Goal: Task Accomplishment & Management: Check status

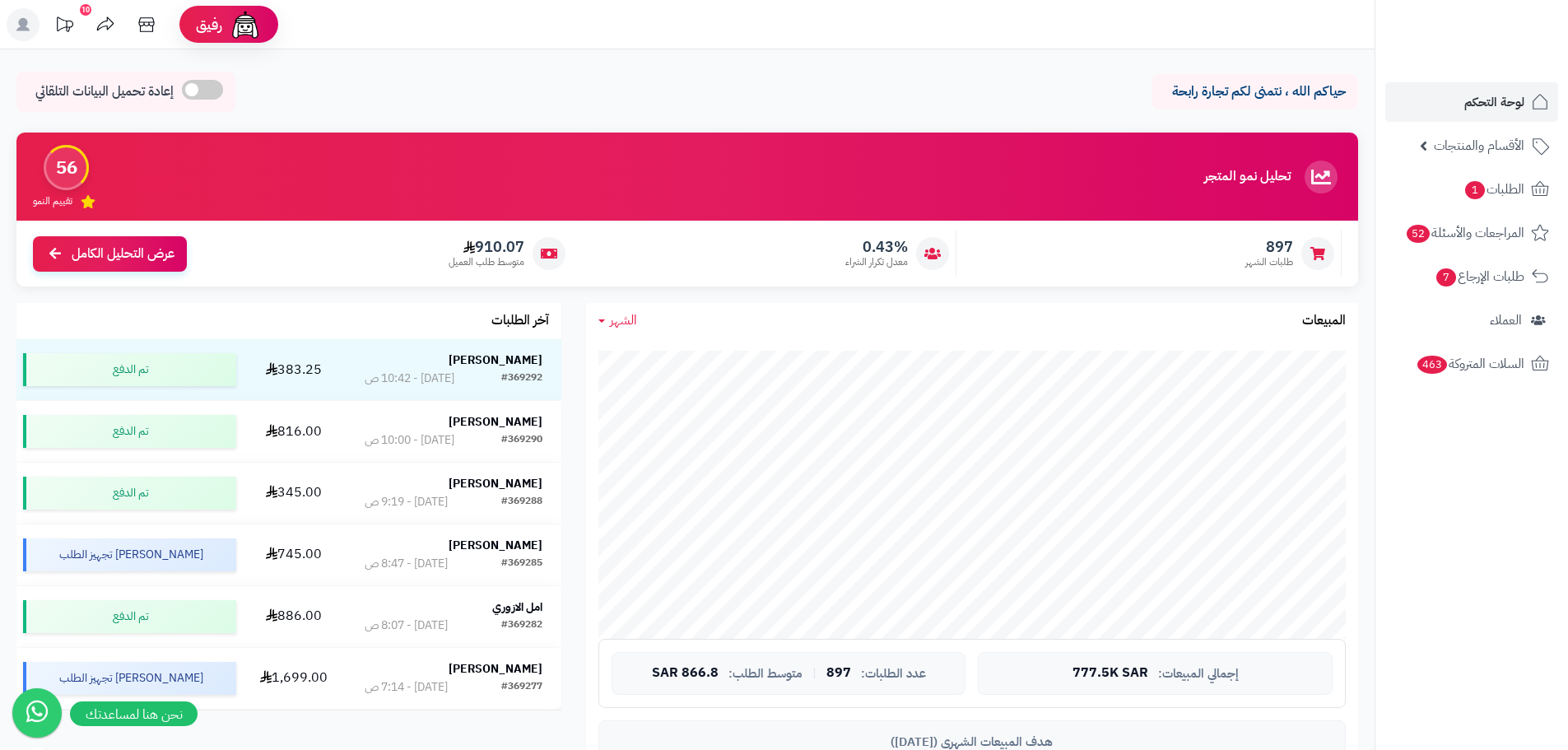
scroll to position [247, 0]
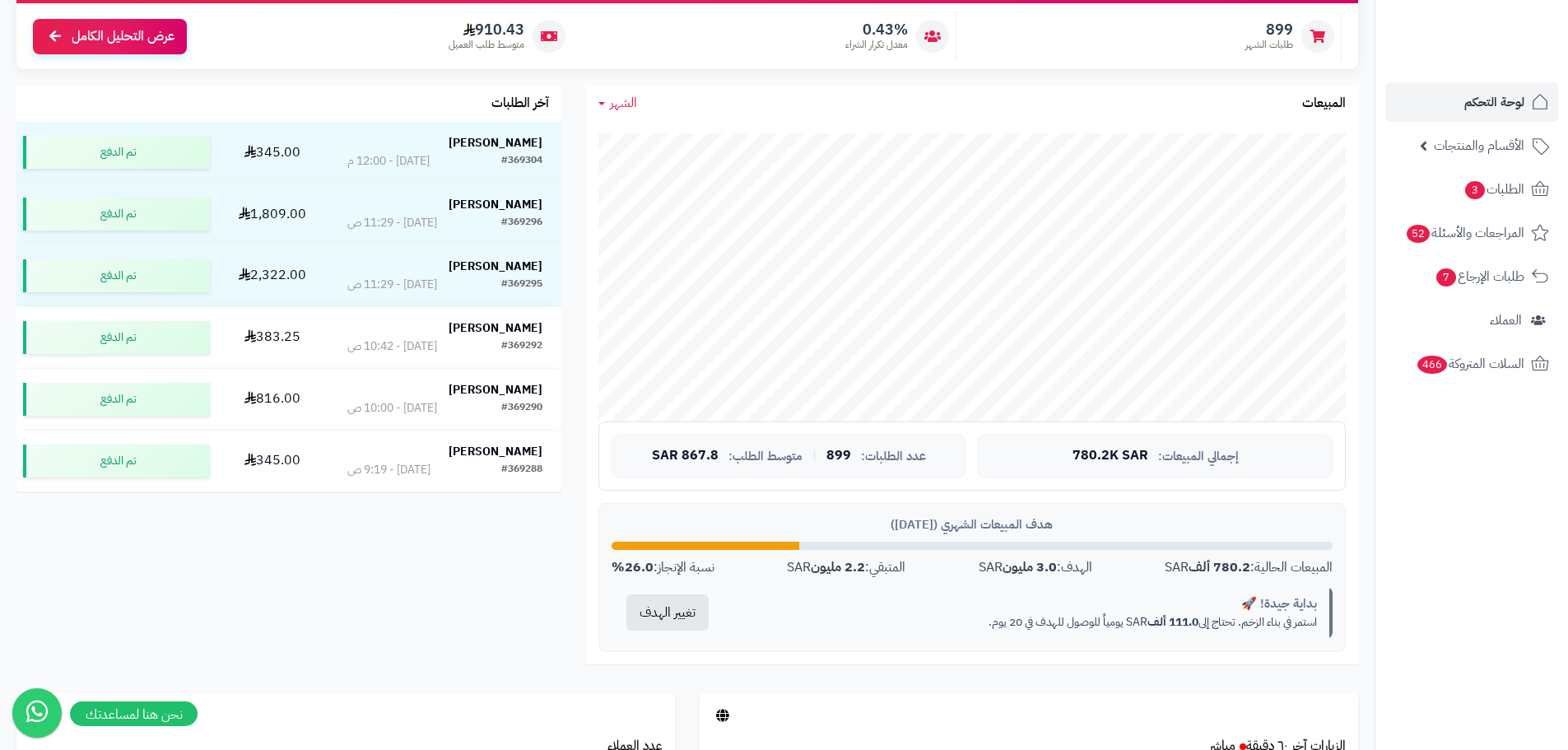
scroll to position [247, 0]
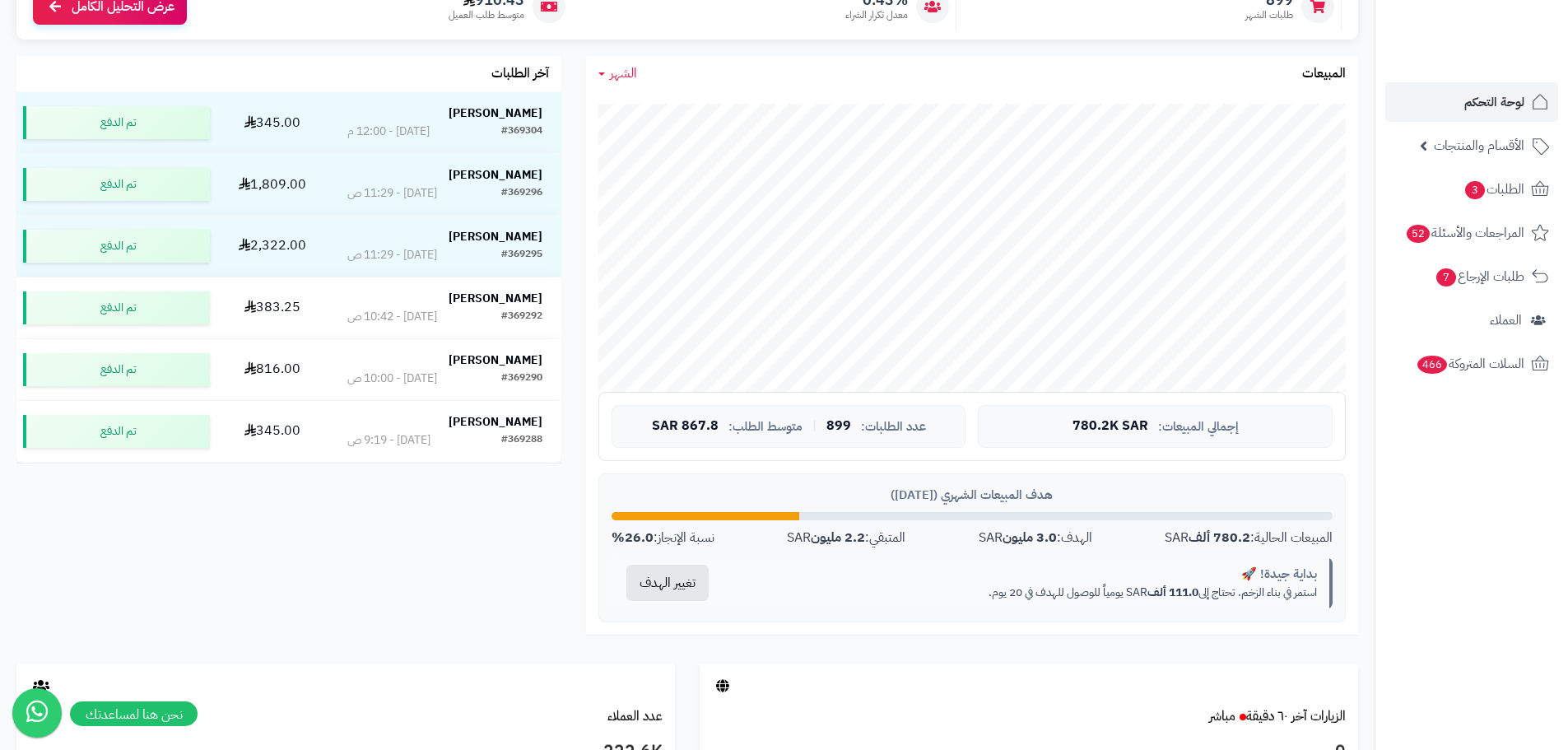
drag, startPoint x: 908, startPoint y: 540, endPoint x: 775, endPoint y: 545, distance: 133.1
click at [775, 545] on div "المبيعات الحالية: 780.2 ألف SAR الهدف: 3.0 مليون SAR المتبقي: 2.2 مليون SAR نسب…" at bounding box center [971, 538] width 721 height 19
click at [818, 560] on div "بداية جيدة! 🚀 استمر في بناء الزخم. تحتاج إلى 111.0 ألف SAR يومياً للوصول للهدف …" at bounding box center [1027, 583] width 609 height 52
click at [828, 544] on strong "2.2 مليون" at bounding box center [838, 537] width 54 height 20
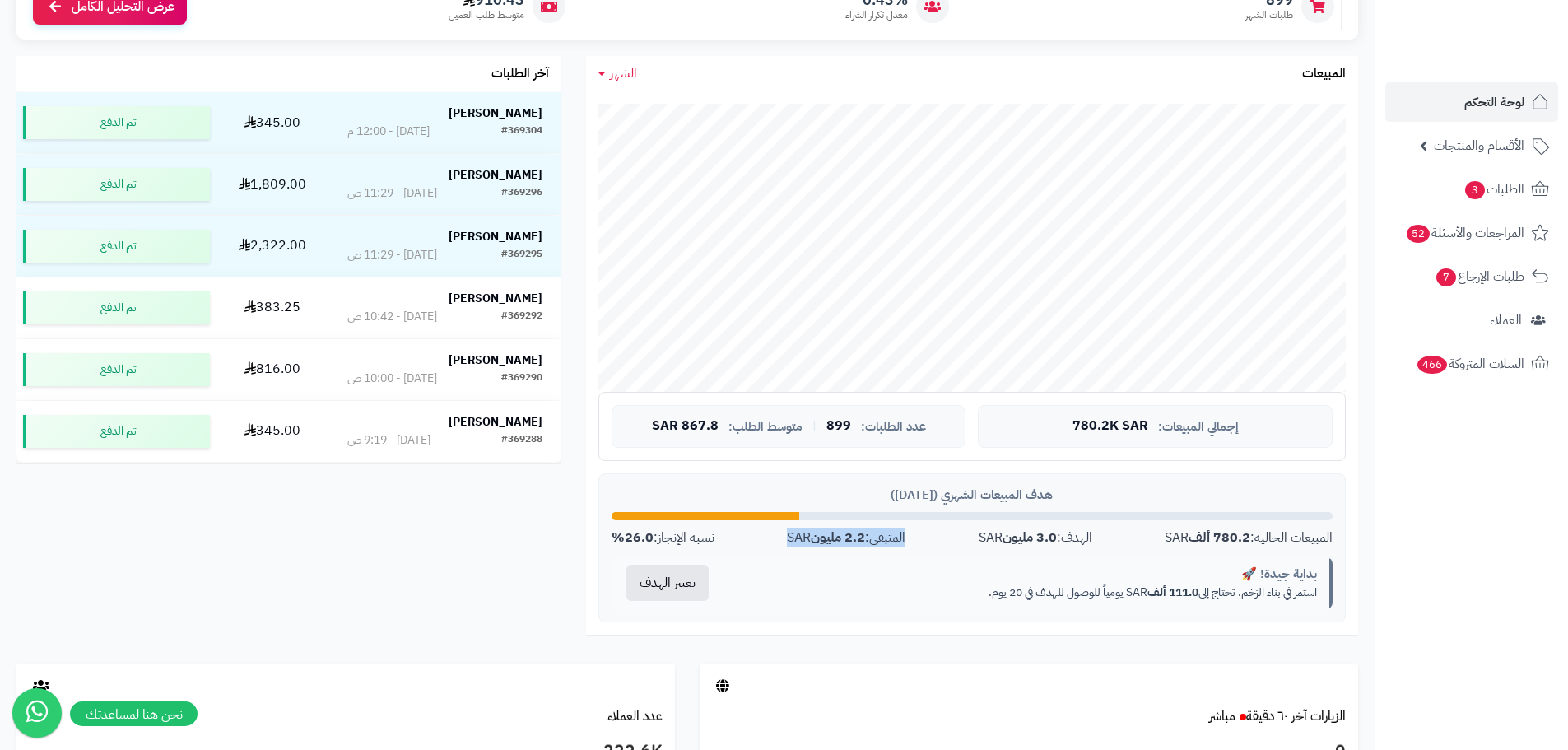
click at [828, 544] on strong "2.2 مليون" at bounding box center [838, 537] width 54 height 20
click at [828, 558] on div "بداية جيدة! 🚀 استمر في بناء الزخم. تحتاج إلى 111.0 ألف SAR يومياً للوصول للهدف …" at bounding box center [1027, 583] width 609 height 52
click at [860, 546] on strong "2.2 مليون" at bounding box center [838, 537] width 54 height 20
click at [860, 545] on strong "2.2 مليون" at bounding box center [838, 537] width 54 height 20
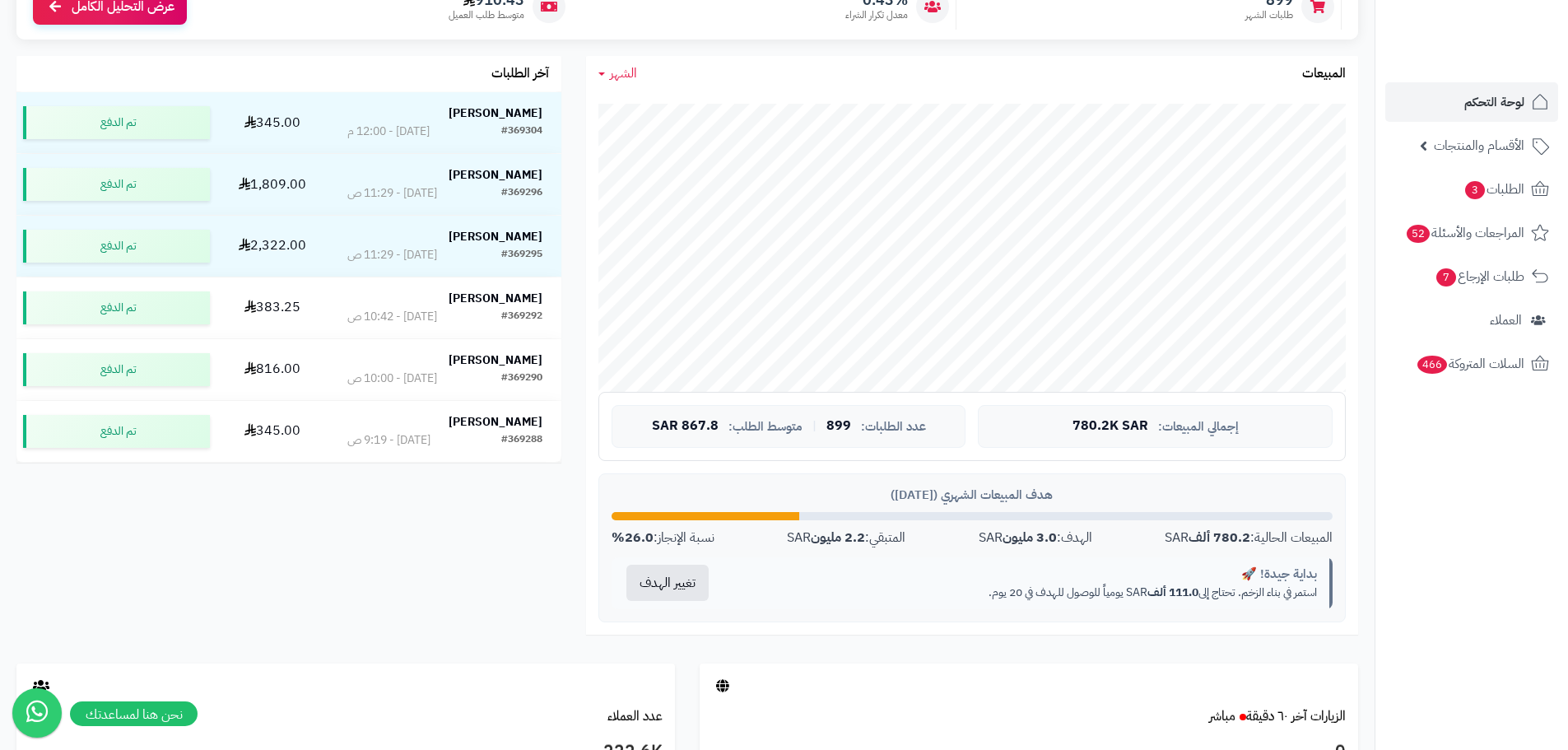
click at [854, 553] on div "هدف المبيعات الشهري (أغسطس 2025) المبيعات الحالية: 780.2 ألف SAR الهدف: 3.0 ملي…" at bounding box center [972, 548] width 747 height 149
drag, startPoint x: 964, startPoint y: 538, endPoint x: 1119, endPoint y: 537, distance: 155.0
click at [1119, 537] on div "المبيعات الحالية: 780.2 ألف SAR الهدف: 3.0 مليون SAR المتبقي: 2.2 مليون SAR نسب…" at bounding box center [971, 538] width 721 height 19
click at [1105, 541] on div "المبيعات الحالية: 780.2 ألف SAR الهدف: 3.0 مليون SAR المتبقي: 2.2 مليون SAR نسب…" at bounding box center [971, 538] width 721 height 19
click at [987, 566] on div "بداية جيدة! 🚀" at bounding box center [1026, 574] width 581 height 17
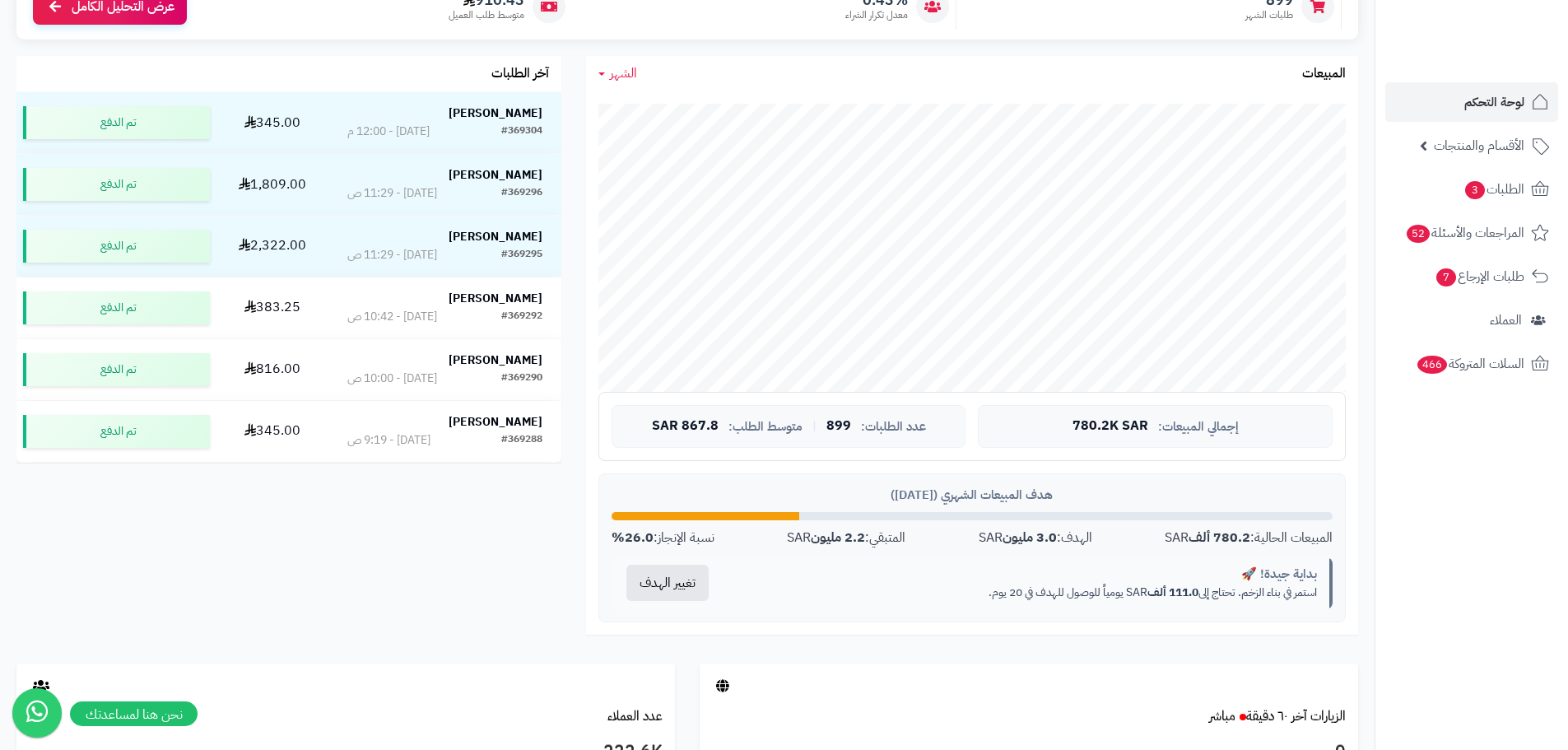
click at [994, 538] on div "الهدف: 3.0 مليون SAR" at bounding box center [1035, 538] width 114 height 19
click at [954, 561] on div "بداية جيدة! 🚀 استمر في بناء الزخم. تحتاج إلى 111.0 ألف SAR يومياً للوصول للهدف …" at bounding box center [1027, 583] width 609 height 52
click at [1191, 541] on strong "780.2 ألف" at bounding box center [1219, 537] width 62 height 20
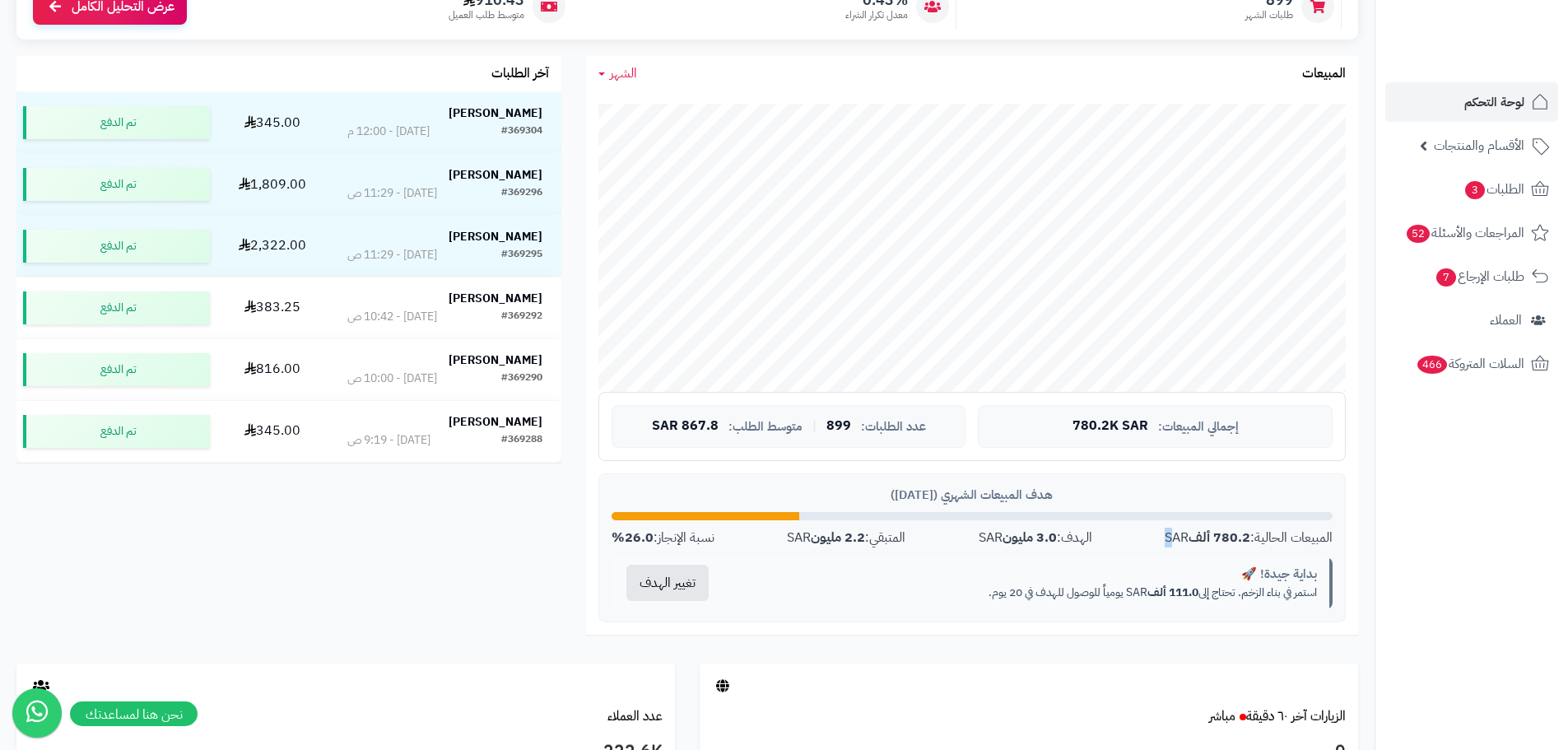
click at [1191, 541] on strong "780.2 ألف" at bounding box center [1219, 537] width 62 height 20
click at [1131, 555] on div "هدف المبيعات الشهري (أغسطس 2025) المبيعات الحالية: 780.2 ألف SAR الهدف: 3.0 ملي…" at bounding box center [972, 548] width 747 height 149
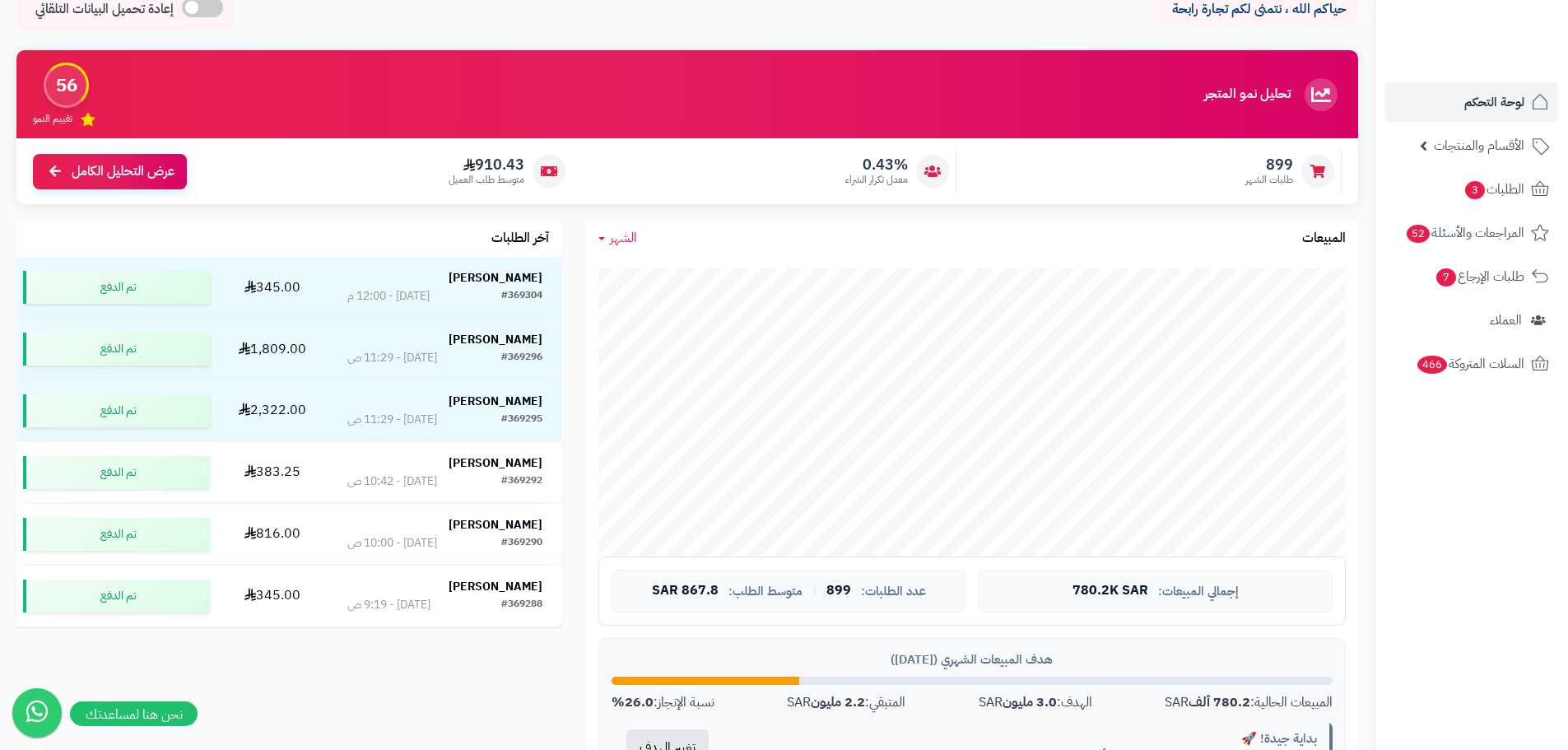
scroll to position [0, 0]
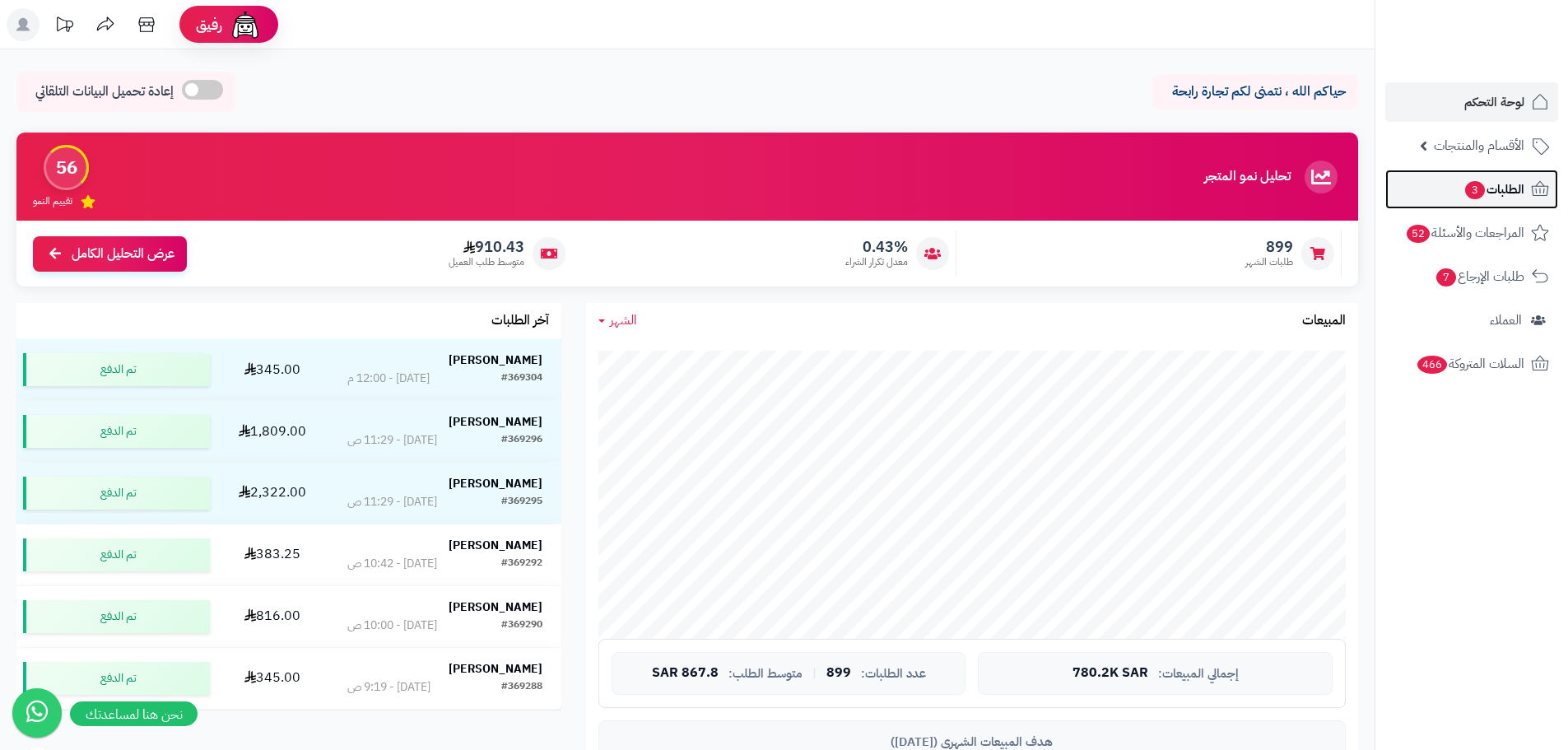
click at [1486, 184] on span "الطلبات 3" at bounding box center [1493, 189] width 61 height 23
